Goal: Navigation & Orientation: Find specific page/section

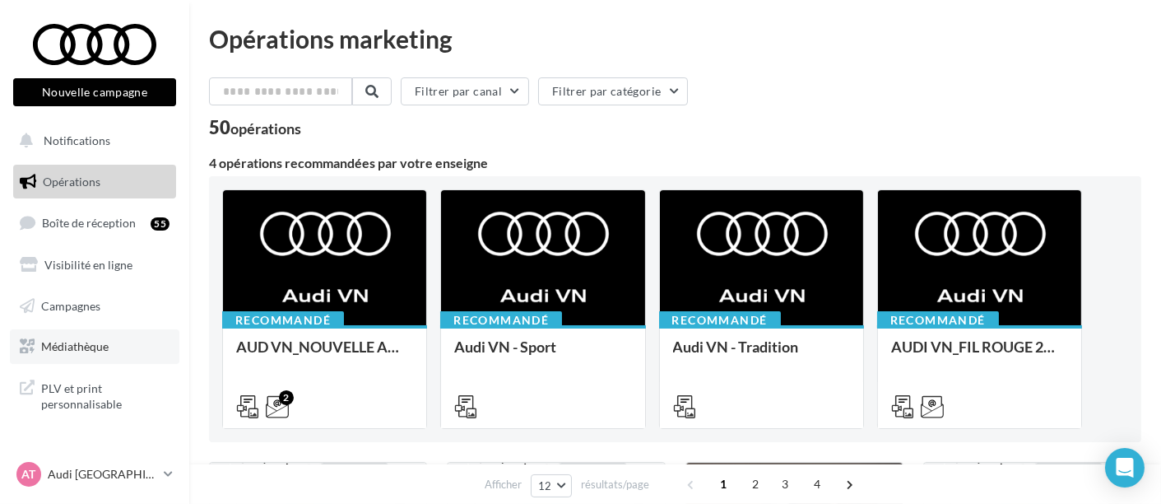
click at [119, 341] on link "Médiathèque" at bounding box center [94, 346] width 169 height 35
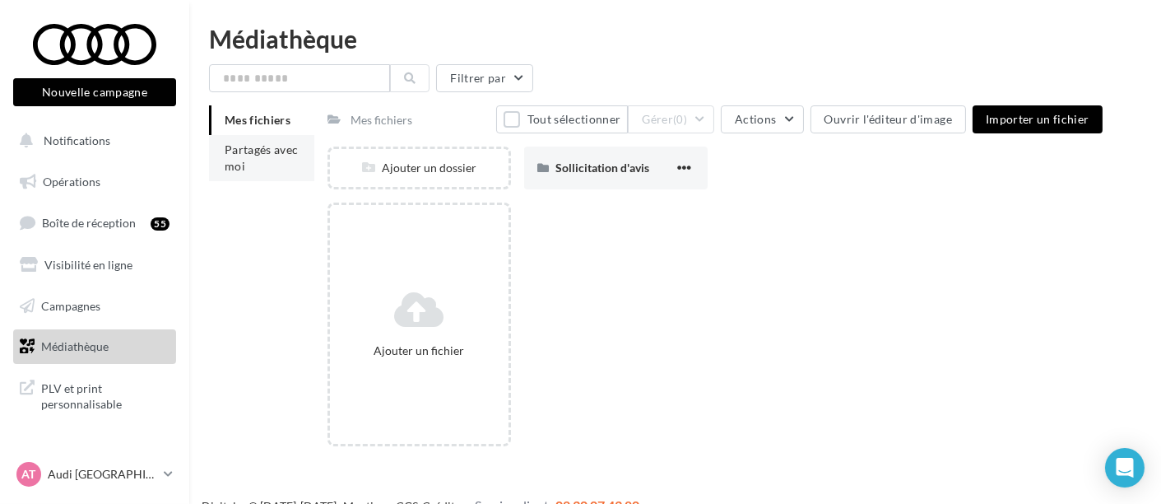
click at [290, 170] on li "Partagés avec moi" at bounding box center [261, 158] width 105 height 46
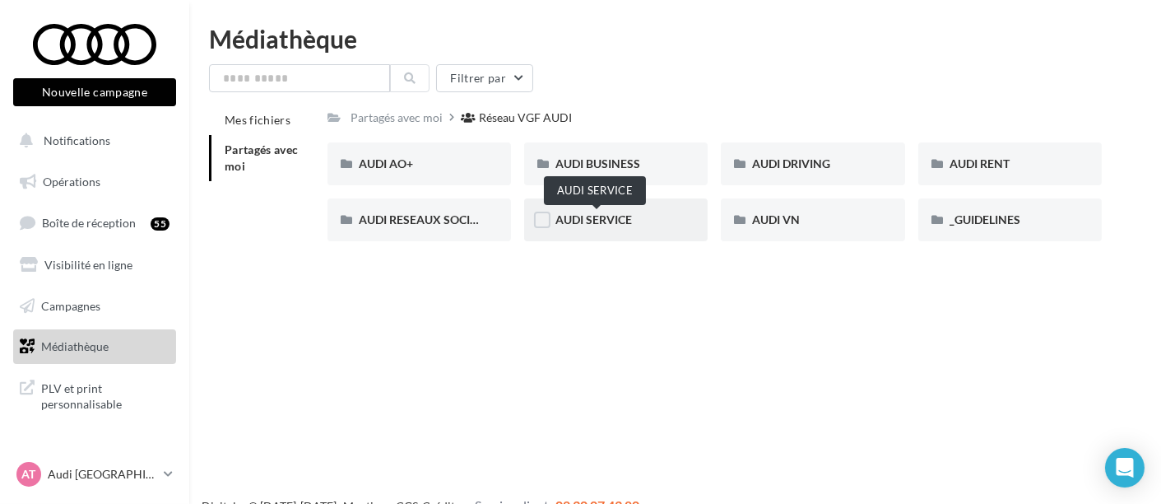
click at [580, 215] on span "AUDI SERVICE" at bounding box center [593, 219] width 77 height 14
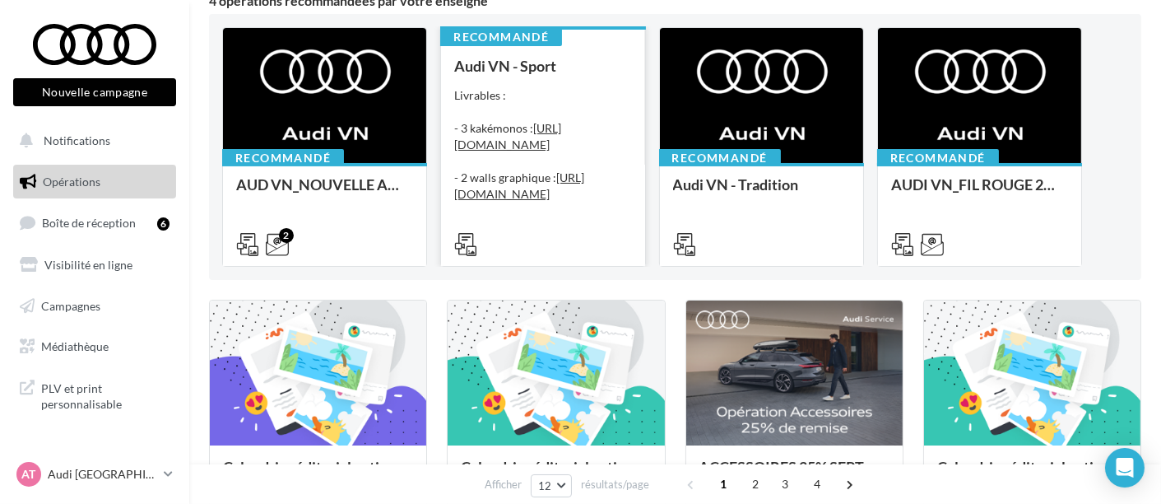
scroll to position [173, 0]
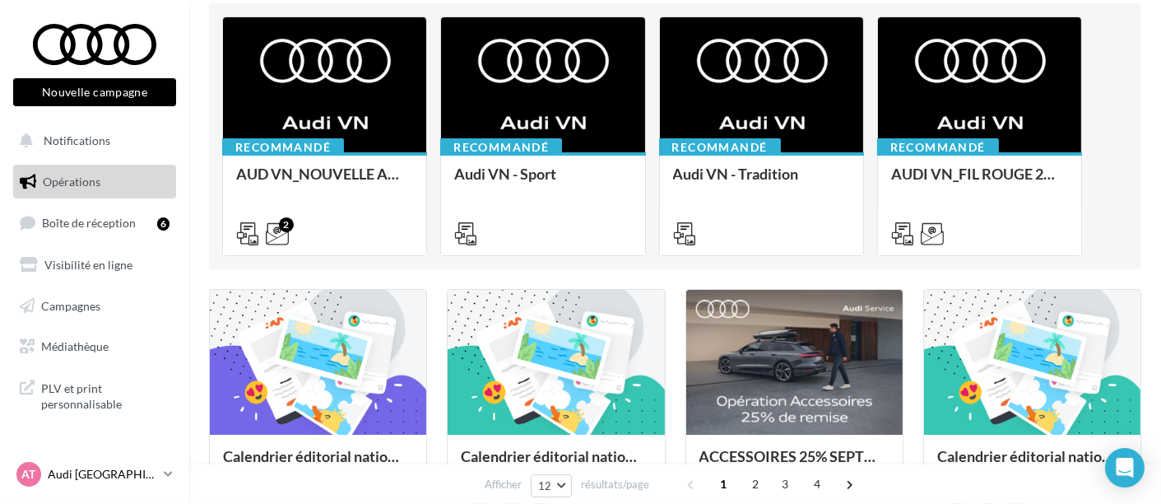
click at [70, 481] on p "Audi [GEOGRAPHIC_DATA]" at bounding box center [102, 474] width 109 height 16
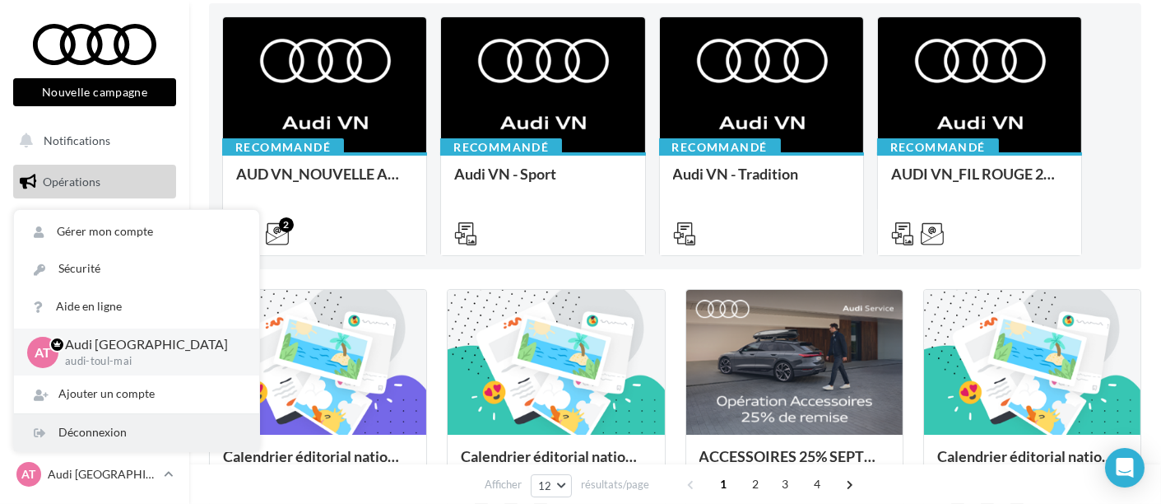
click at [152, 422] on div "Déconnexion" at bounding box center [136, 432] width 245 height 37
